Goal: Task Accomplishment & Management: Use online tool/utility

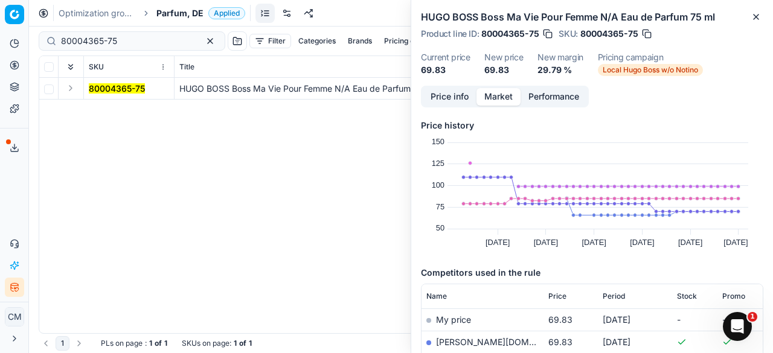
click at [237, 193] on div "80004365-75 HUGO BOSS Boss Ma Vie Pour Femme N/A Eau de Parfum 75 [PERSON_NAME]…" at bounding box center [401, 206] width 724 height 256
click at [749, 16] on button "Close" at bounding box center [756, 17] width 15 height 15
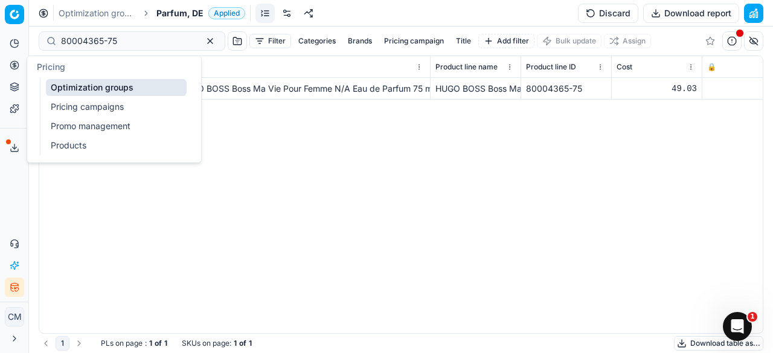
click at [17, 60] on icon at bounding box center [15, 65] width 10 height 10
click at [79, 107] on link "Pricing campaigns" at bounding box center [116, 106] width 141 height 17
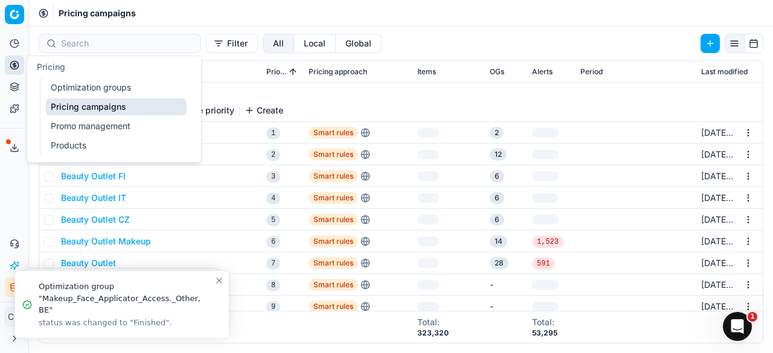
click at [15, 66] on icon at bounding box center [15, 65] width 0 height 5
click at [76, 152] on link "Products" at bounding box center [116, 145] width 141 height 17
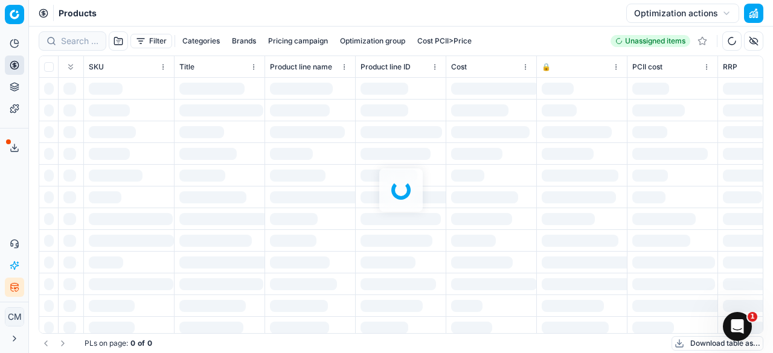
click at [86, 42] on div at bounding box center [401, 190] width 744 height 327
click at [62, 35] on div at bounding box center [401, 190] width 744 height 327
click at [191, 320] on button "Refresh" at bounding box center [195, 321] width 38 height 15
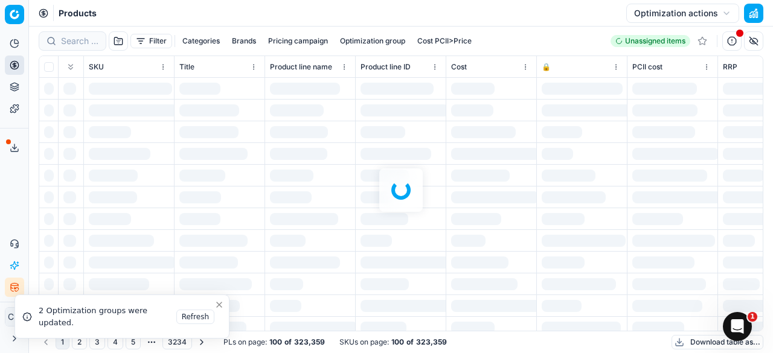
click at [74, 42] on div at bounding box center [401, 190] width 744 height 327
